Goal: Browse casually

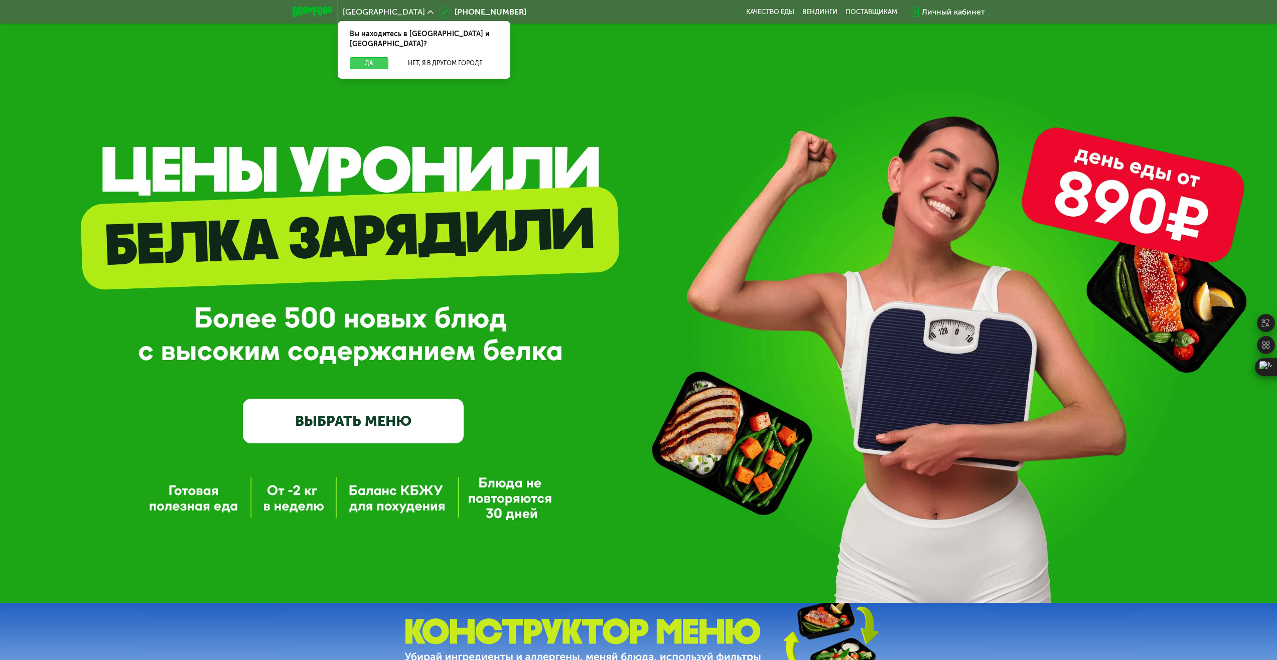
click at [363, 57] on button "Да" at bounding box center [369, 63] width 39 height 12
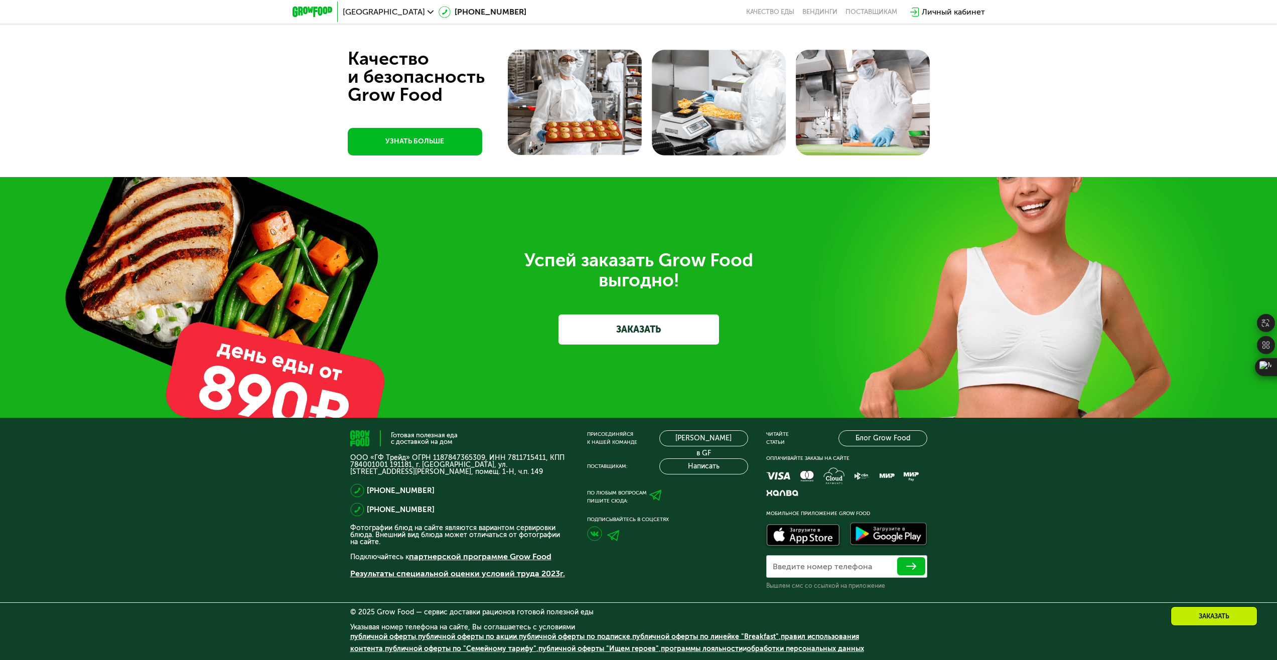
scroll to position [3272, 0]
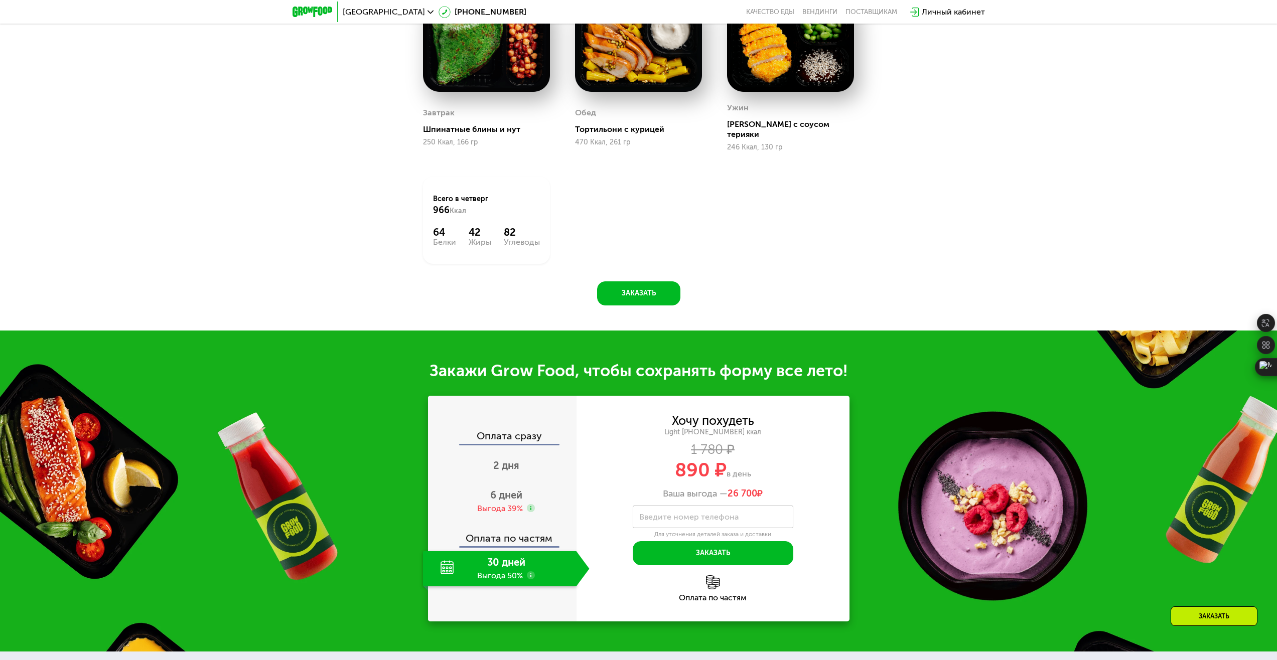
scroll to position [1204, 0]
